Goal: Task Accomplishment & Management: Manage account settings

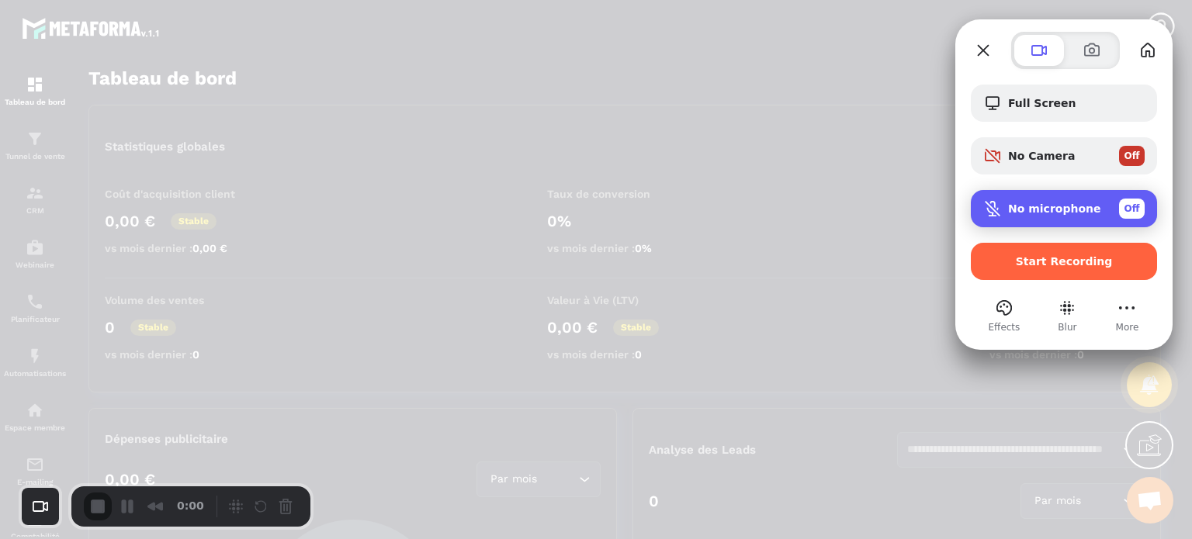
click at [1041, 213] on span "No microphone" at bounding box center [1054, 208] width 93 height 12
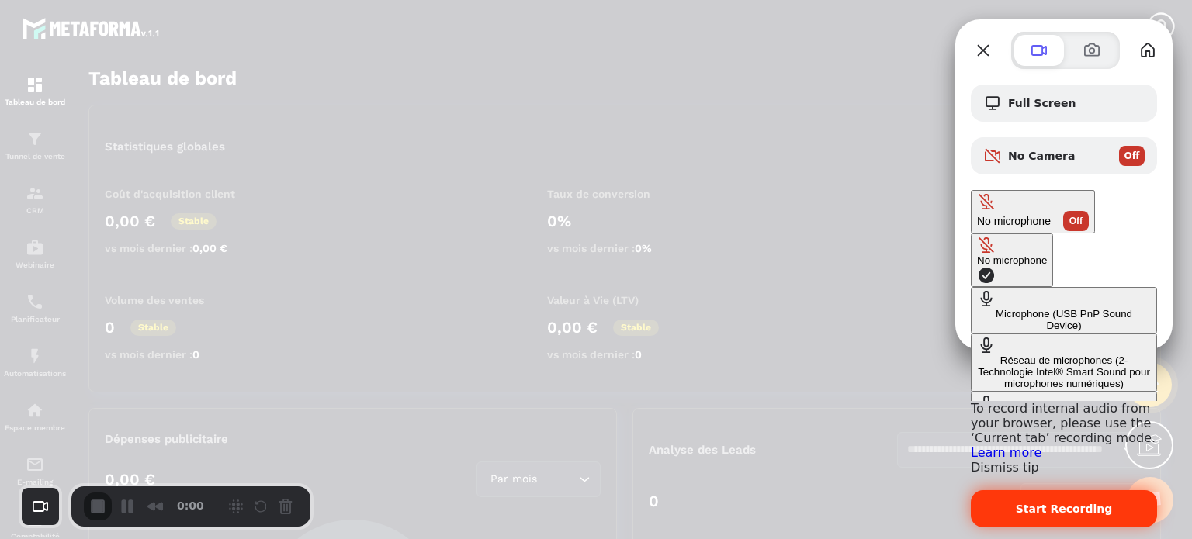
click at [1099, 503] on span "Start Recording" at bounding box center [1064, 509] width 97 height 12
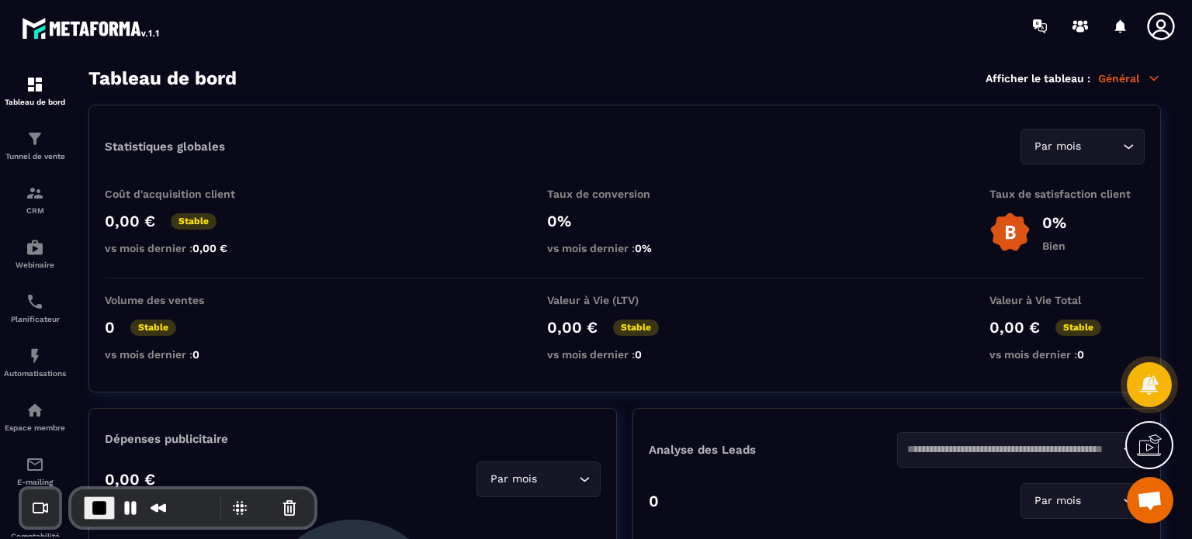
click at [1157, 33] on icon at bounding box center [1160, 26] width 31 height 31
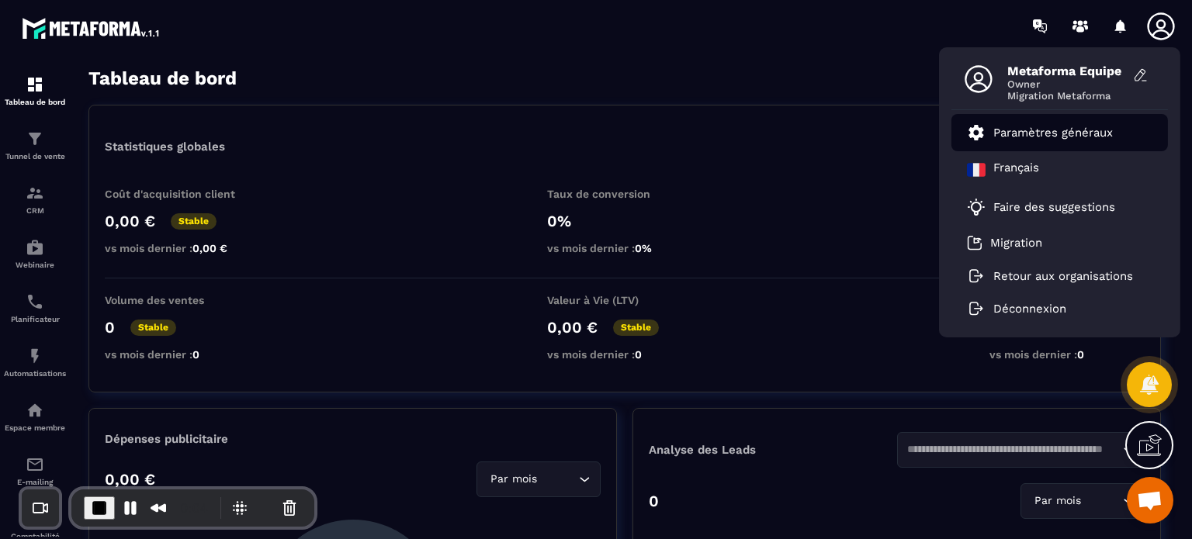
click at [1028, 136] on p "Paramètres généraux" at bounding box center [1052, 133] width 119 height 14
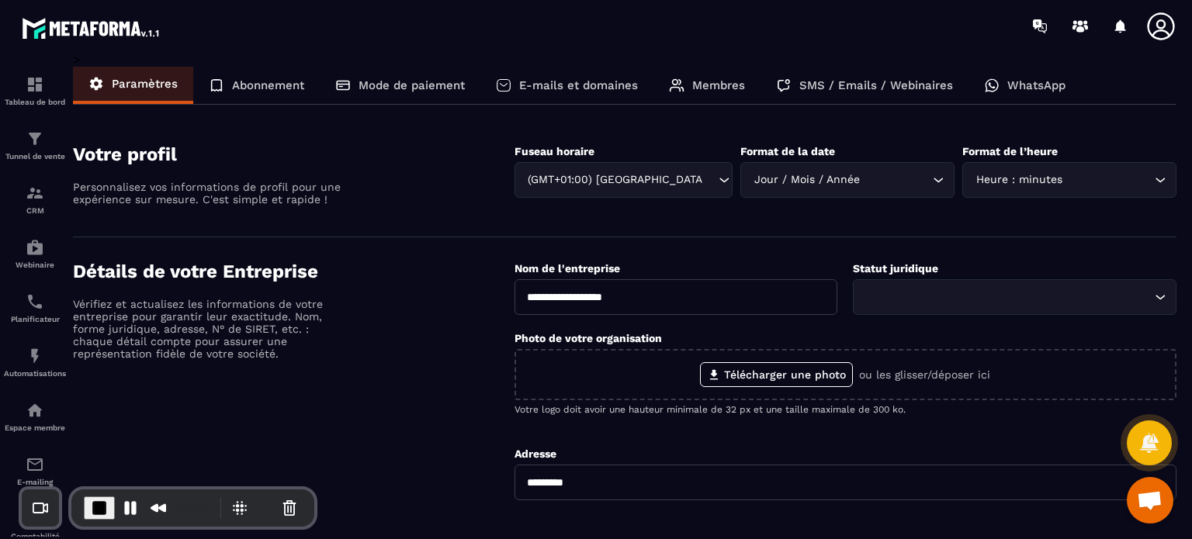
click at [700, 85] on p "Membres" at bounding box center [718, 85] width 53 height 14
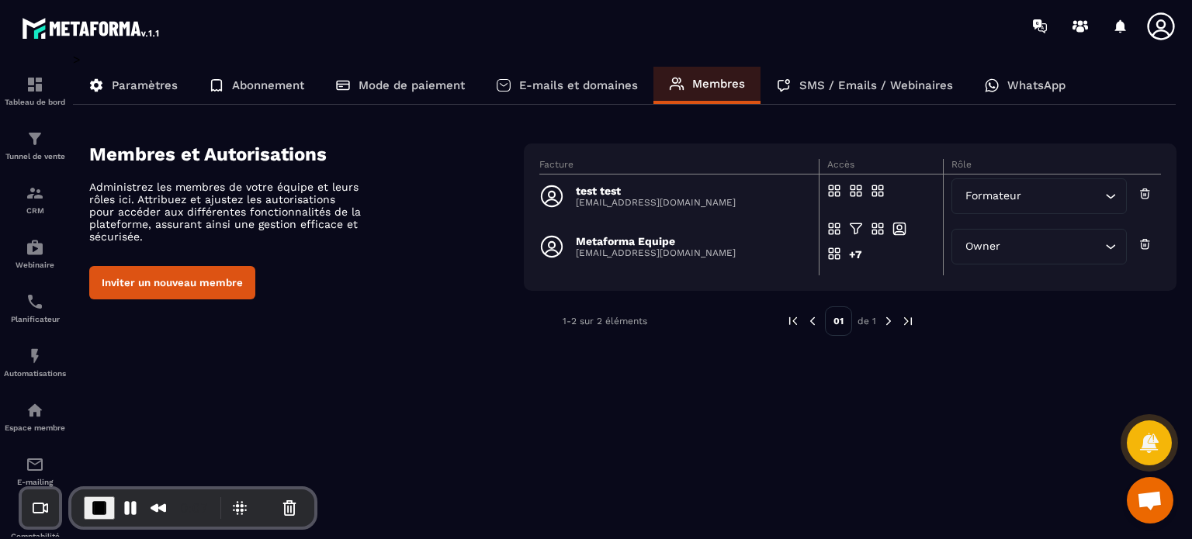
click at [143, 294] on button "Inviter un nouveau membre" at bounding box center [172, 282] width 166 height 33
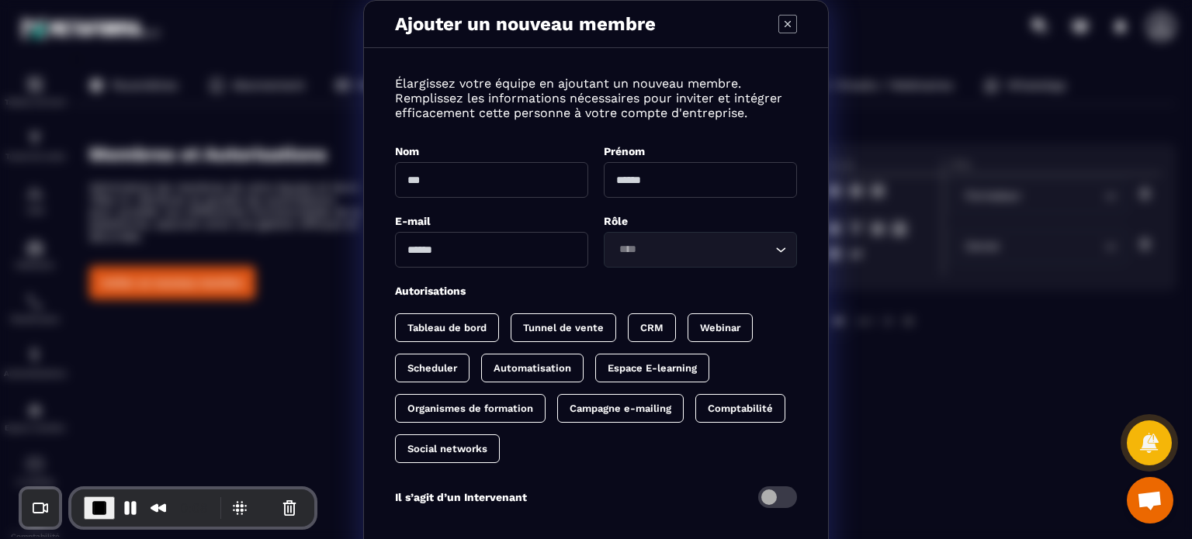
click at [476, 182] on input "Modal window" at bounding box center [491, 180] width 193 height 36
type input "****"
click at [683, 180] on input "Modal window" at bounding box center [700, 180] width 193 height 36
type input "****"
click at [456, 269] on div "Élargissez votre équipe en ajoutant un nouveau membre. Remplissez les informati…" at bounding box center [596, 302] width 464 height 476
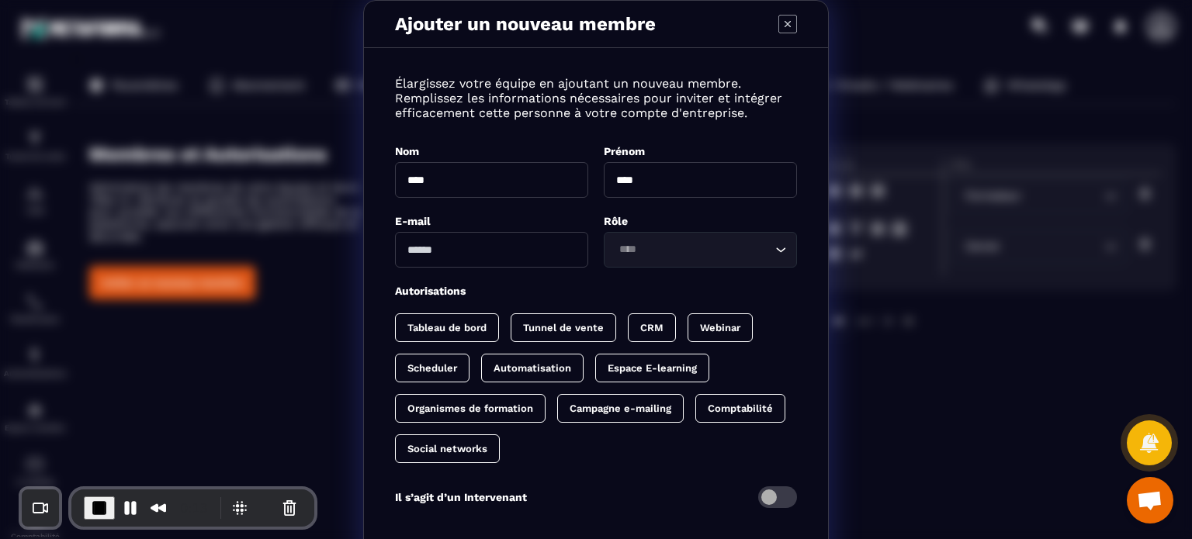
click at [462, 252] on input "Modal window" at bounding box center [491, 250] width 193 height 36
type input "**********"
click at [655, 252] on input "Search for option" at bounding box center [692, 249] width 157 height 17
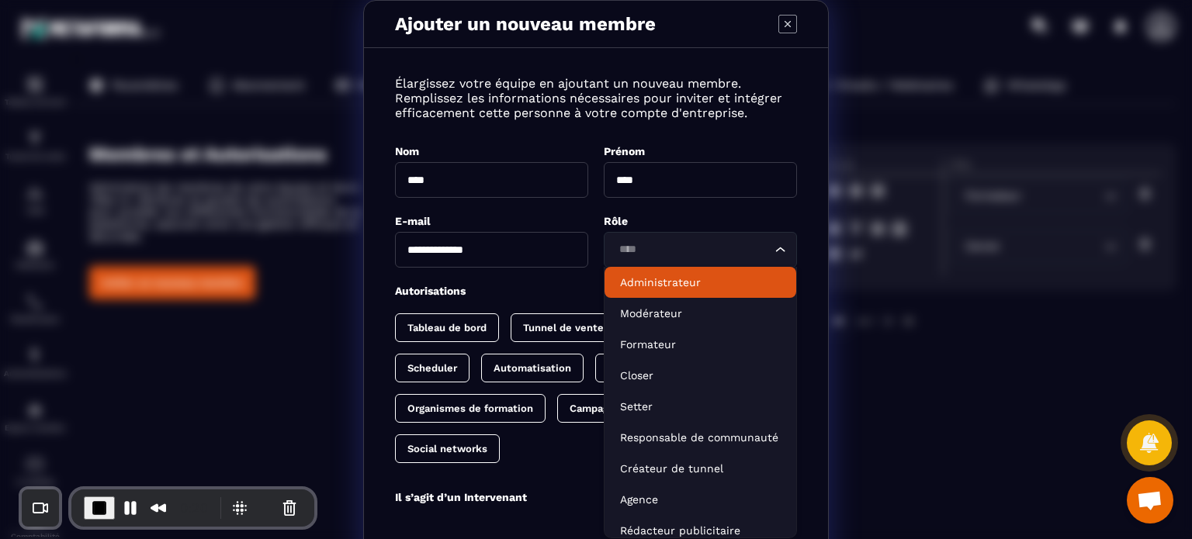
click at [648, 270] on li "Administrateur" at bounding box center [700, 282] width 192 height 31
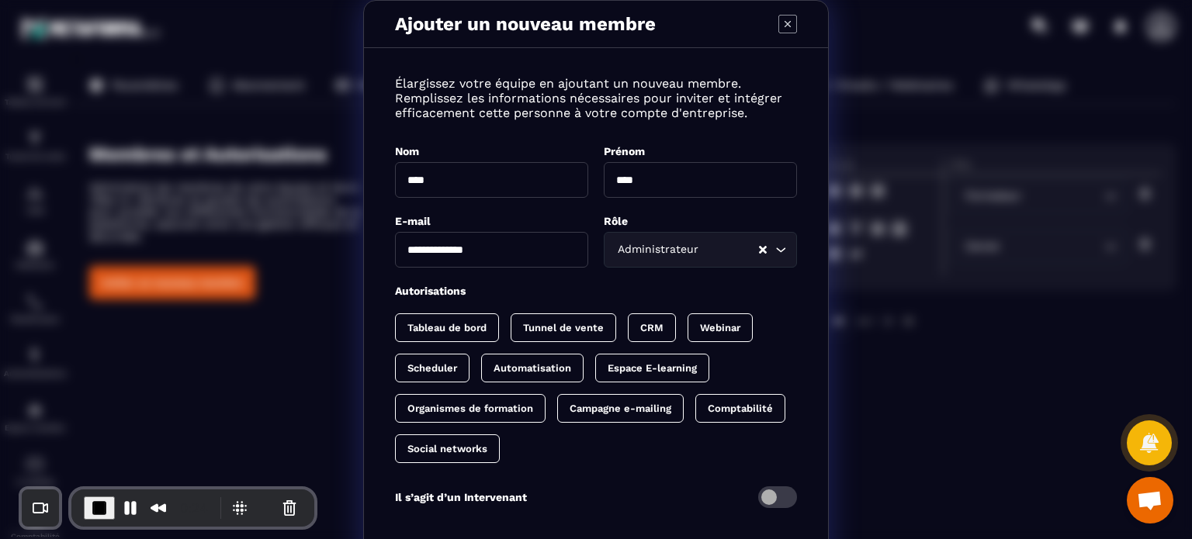
click at [624, 366] on p "Espace E-learning" at bounding box center [651, 368] width 89 height 12
click at [517, 362] on p "Automatisation" at bounding box center [532, 368] width 78 height 12
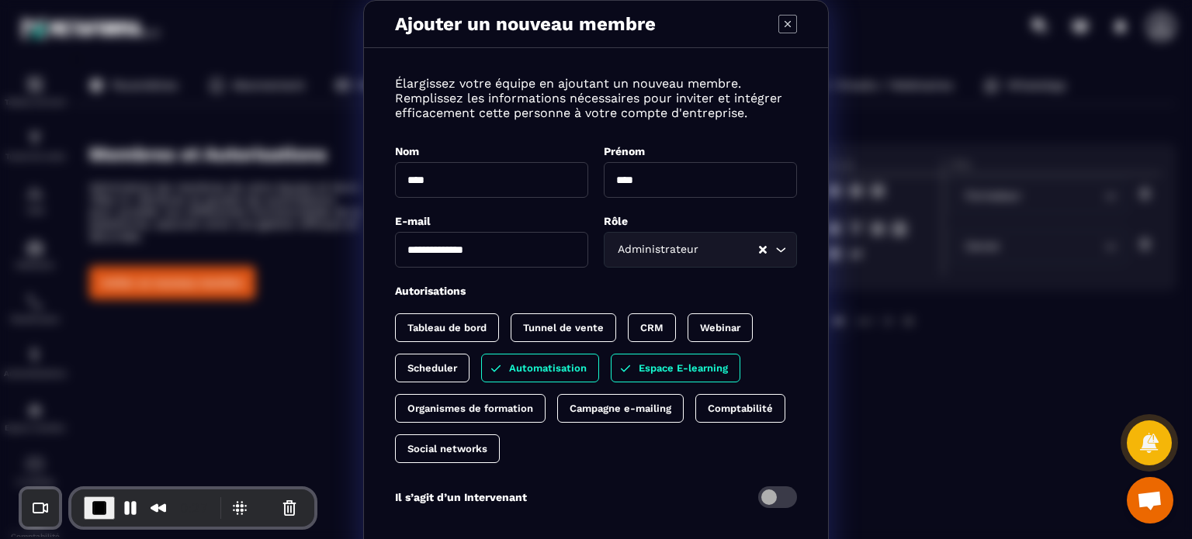
click at [438, 363] on p "Scheduler" at bounding box center [432, 368] width 50 height 12
click at [407, 443] on p "Social networks" at bounding box center [447, 449] width 80 height 12
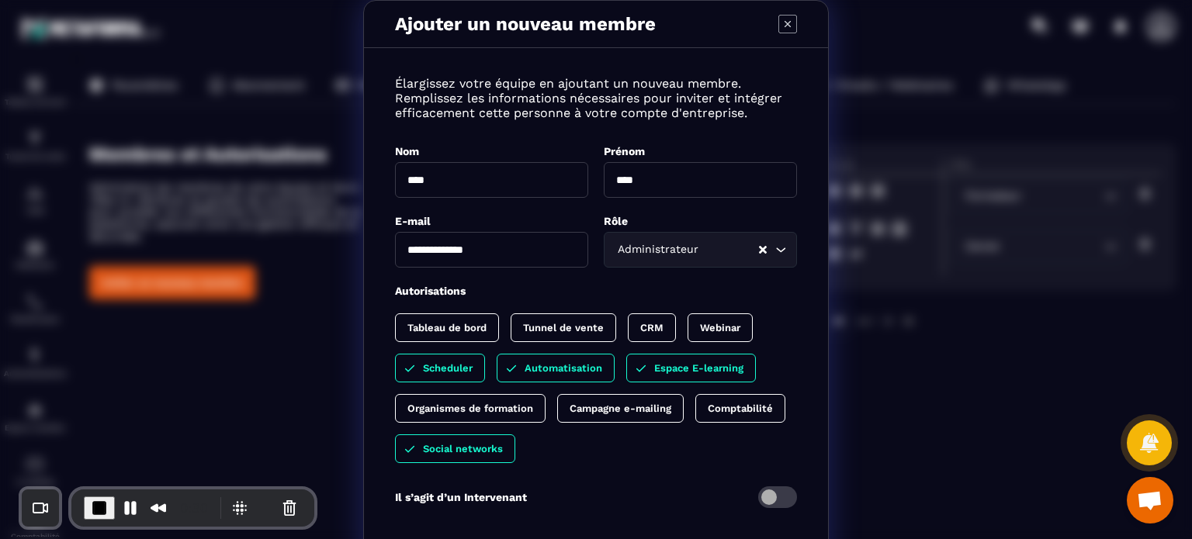
click at [732, 452] on div "Tableau de bord Tunnel de vente CRM Webinar Scheduler Automatisation Espace E-l…" at bounding box center [596, 388] width 402 height 150
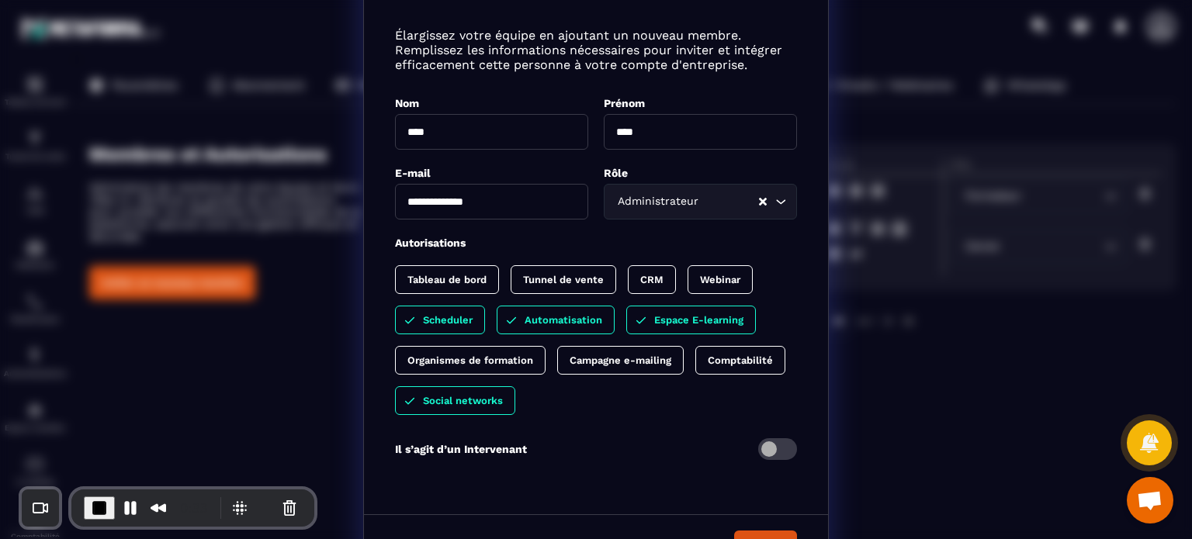
scroll to position [88, 0]
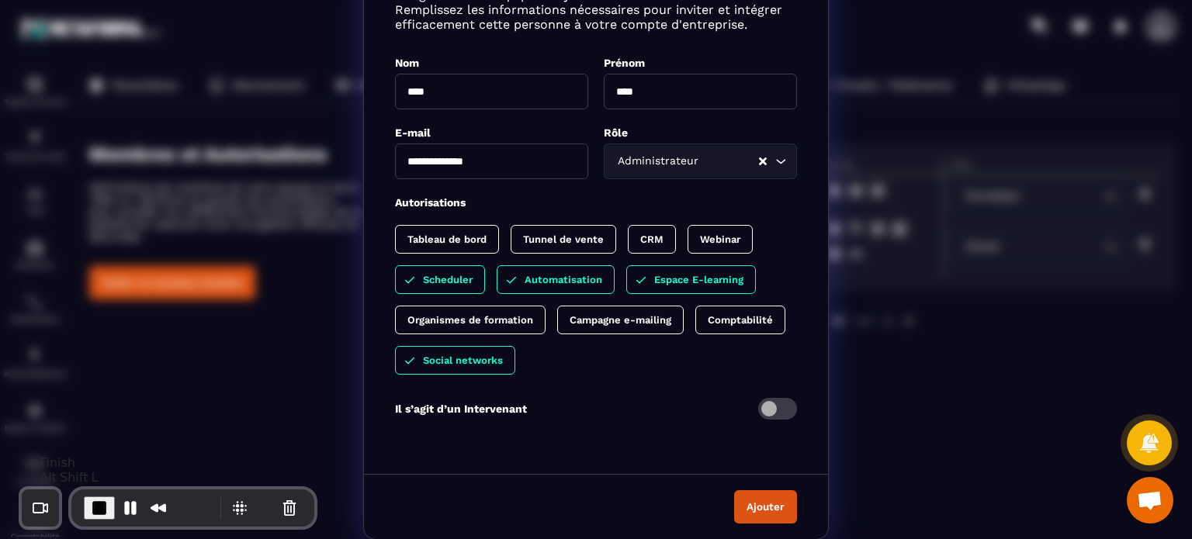
click at [99, 507] on span "End Recording" at bounding box center [99, 508] width 19 height 19
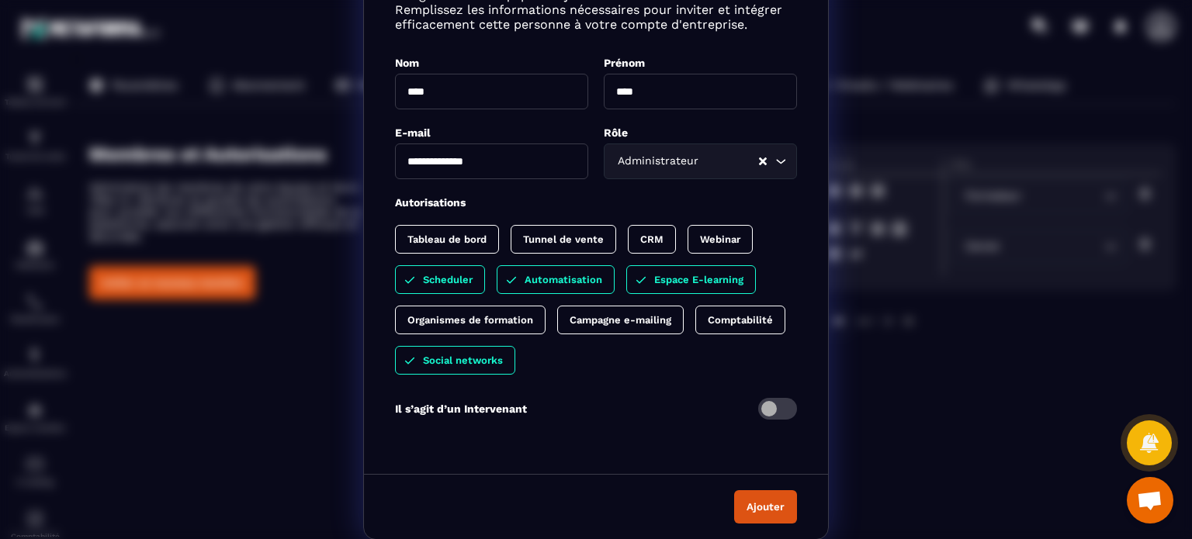
click at [907, 313] on div "**********" at bounding box center [596, 226] width 1192 height 628
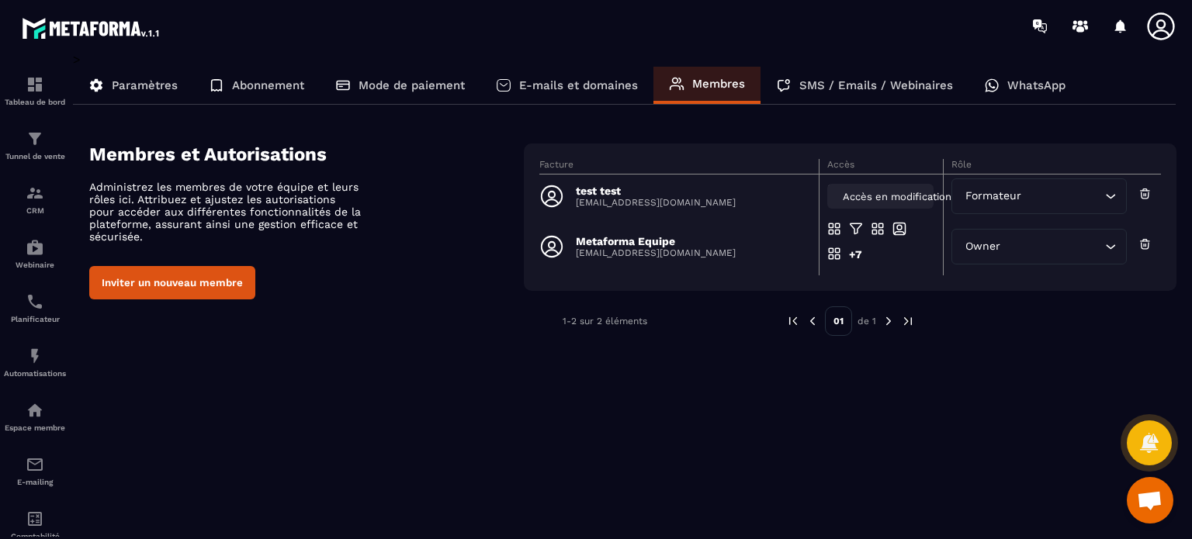
click at [863, 192] on span "Accès en modification" at bounding box center [897, 197] width 109 height 12
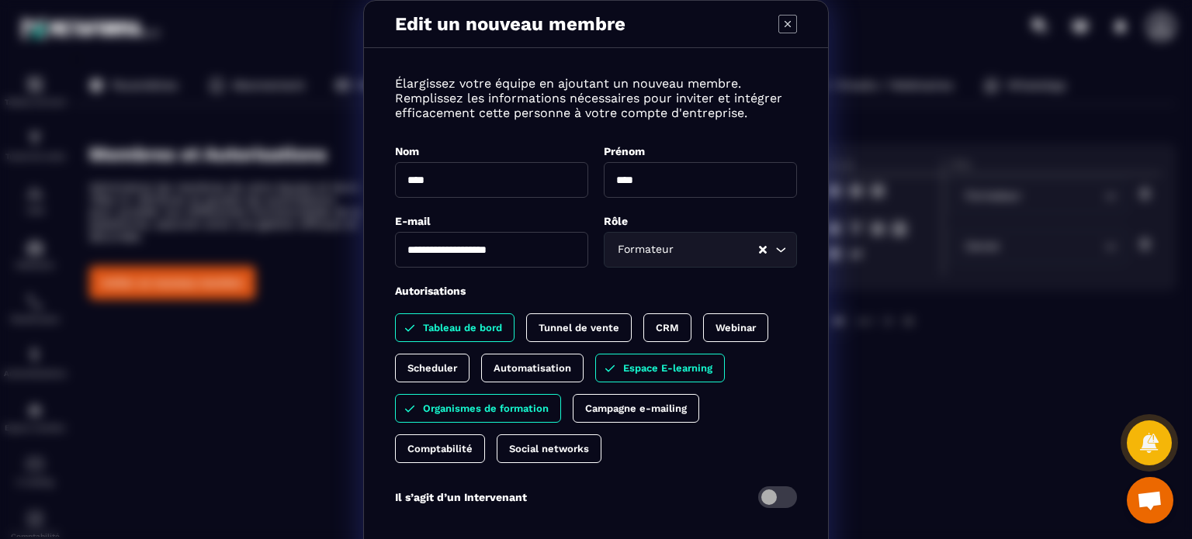
click at [778, 21] on icon "Modal window" at bounding box center [787, 24] width 19 height 19
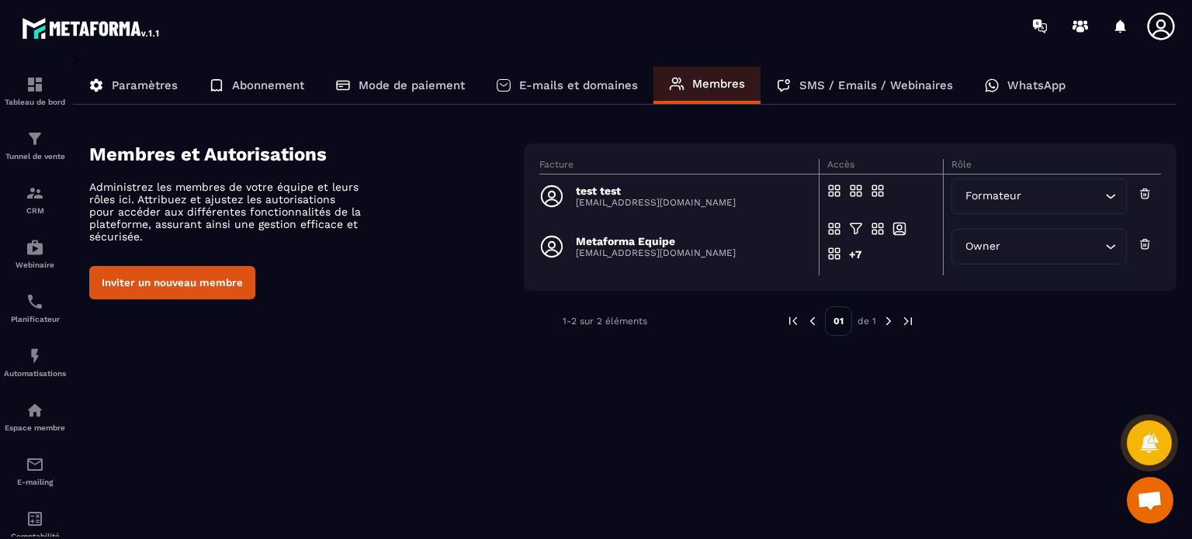
click at [135, 88] on p "Paramètres" at bounding box center [145, 85] width 66 height 14
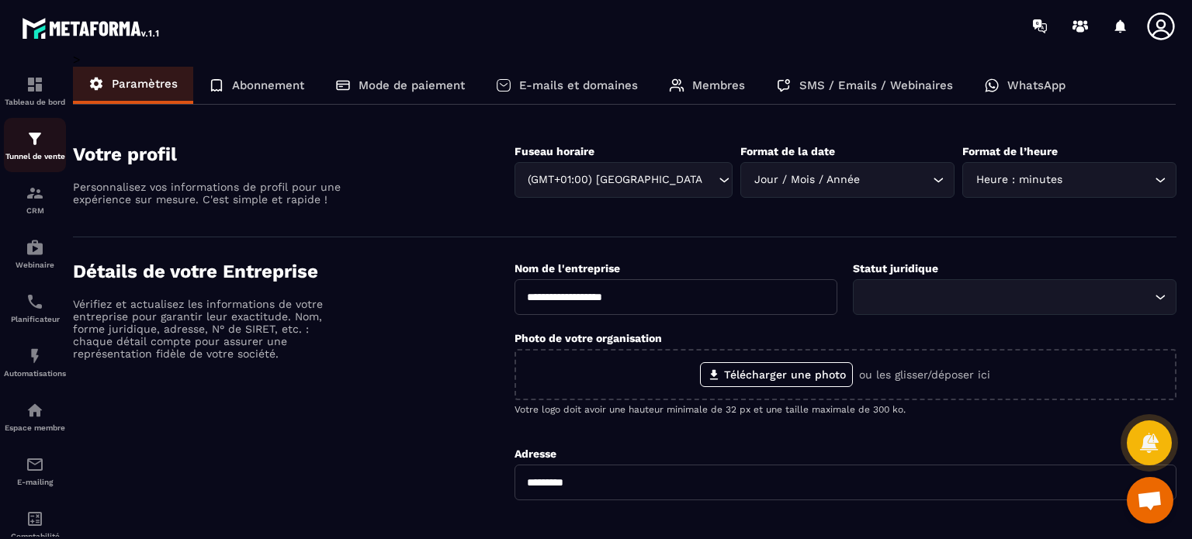
click at [16, 156] on p "Tunnel de vente" at bounding box center [35, 156] width 62 height 9
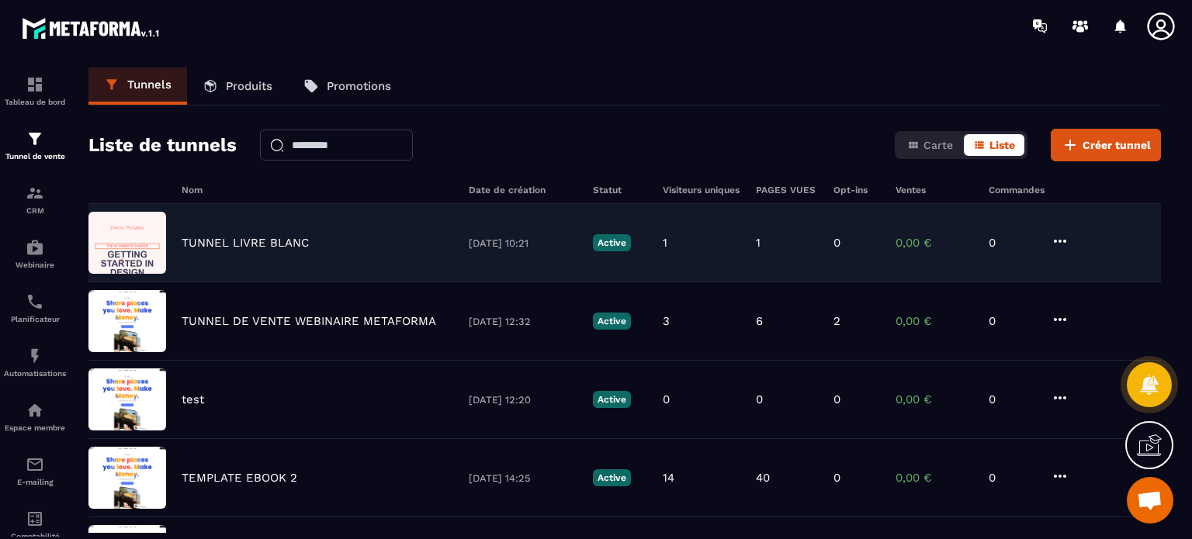
click at [265, 282] on div "TUNNEL LIVRE BLANC [DATE] 10:21 Active 1 1 0 0,00 € 0" at bounding box center [624, 321] width 1072 height 78
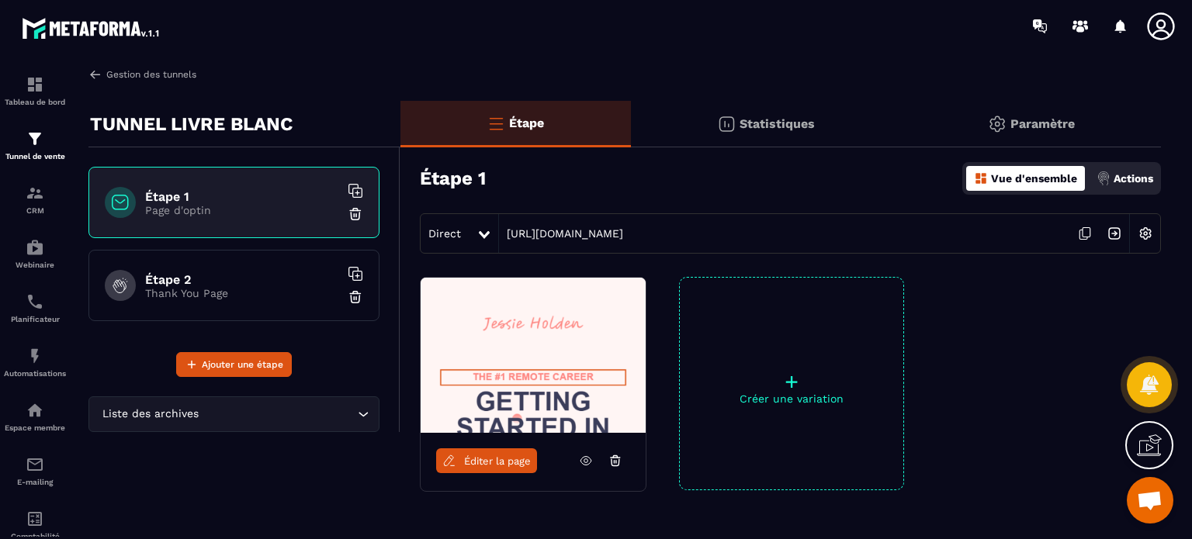
click at [133, 77] on link "Gestion des tunnels" at bounding box center [142, 74] width 108 height 14
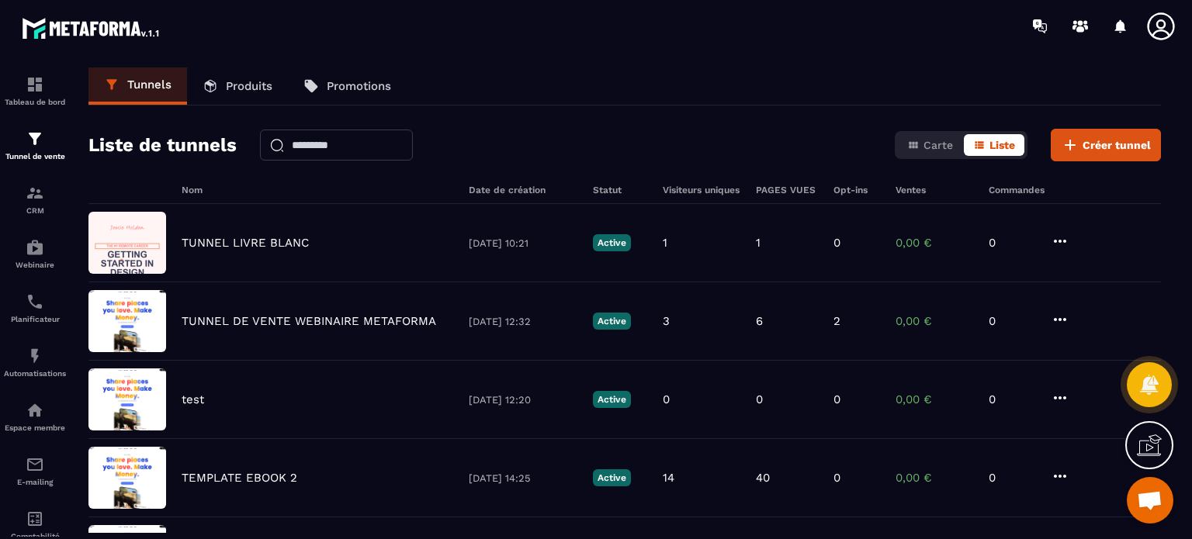
click at [1168, 46] on div at bounding box center [686, 26] width 1009 height 52
click at [1163, 17] on icon at bounding box center [1160, 26] width 31 height 31
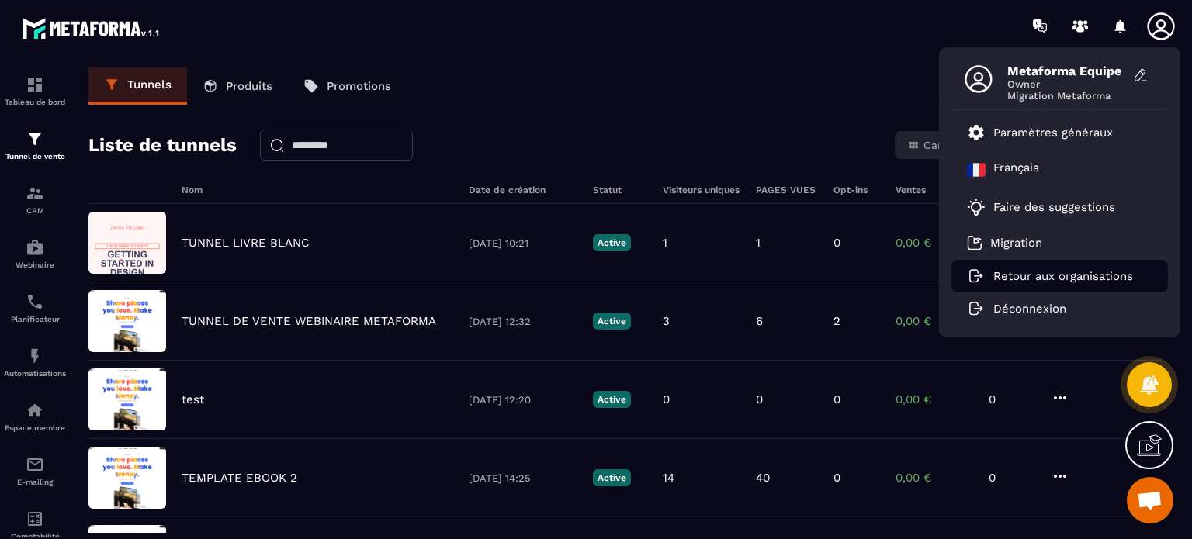
click at [1010, 272] on p "Retour aux organisations" at bounding box center [1063, 276] width 140 height 14
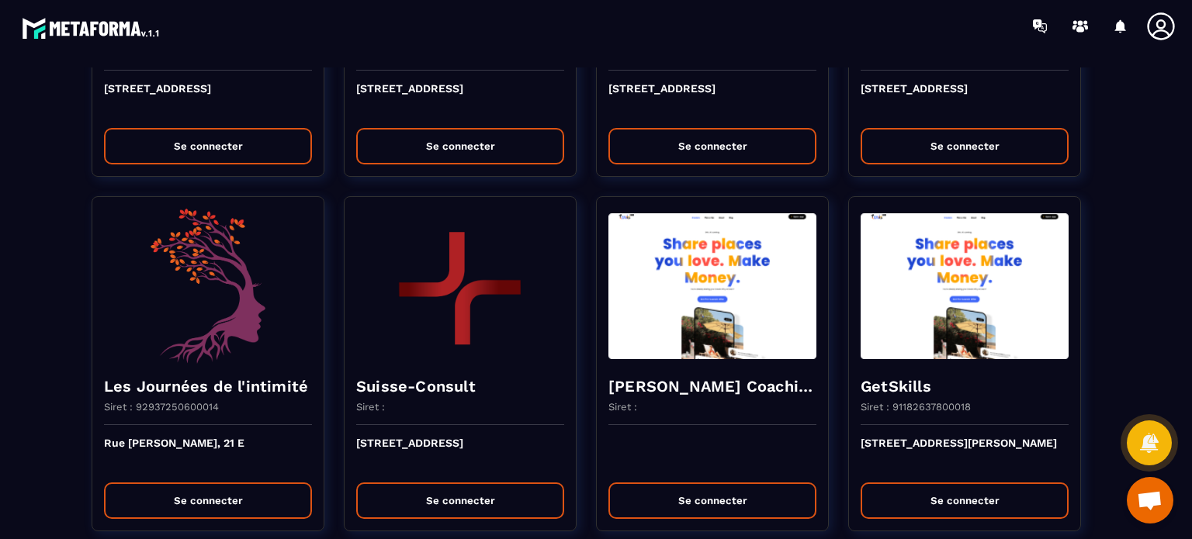
scroll to position [1986, 0]
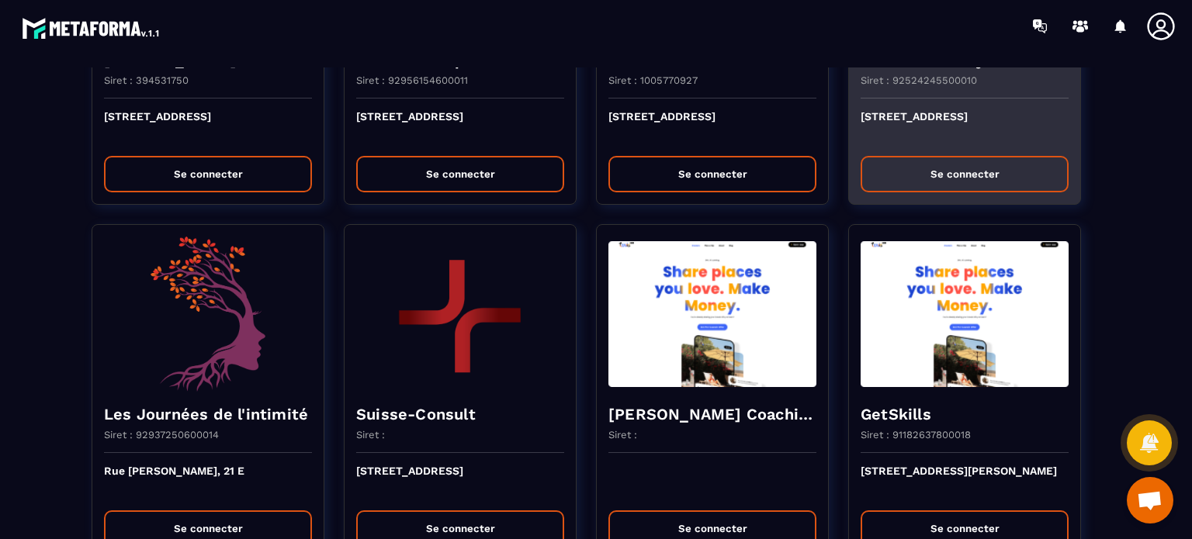
click at [953, 156] on button "Se connecter" at bounding box center [964, 174] width 208 height 36
